Goal: Find specific page/section

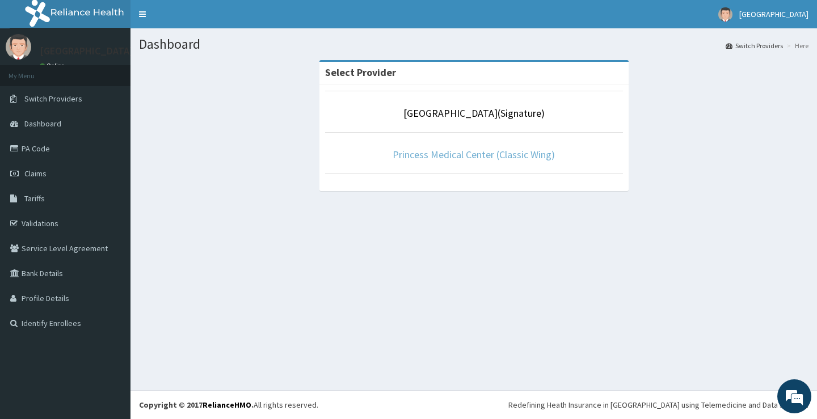
click at [461, 154] on link "Princess Medical Center (Classic Wing)" at bounding box center [473, 154] width 162 height 13
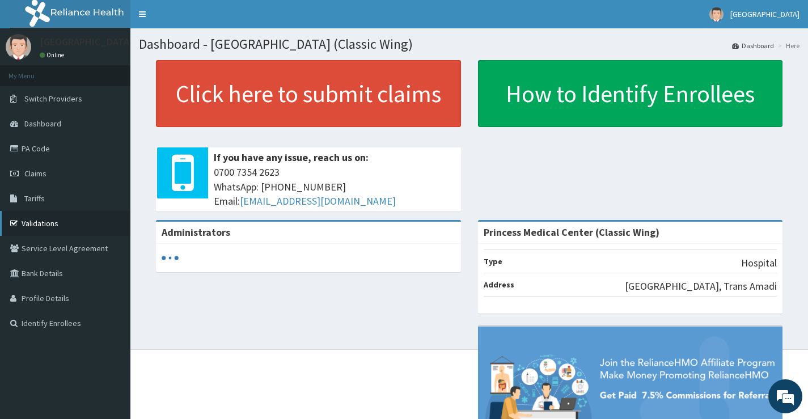
click at [45, 223] on link "Validations" at bounding box center [65, 223] width 130 height 25
